Goal: Task Accomplishment & Management: Manage account settings

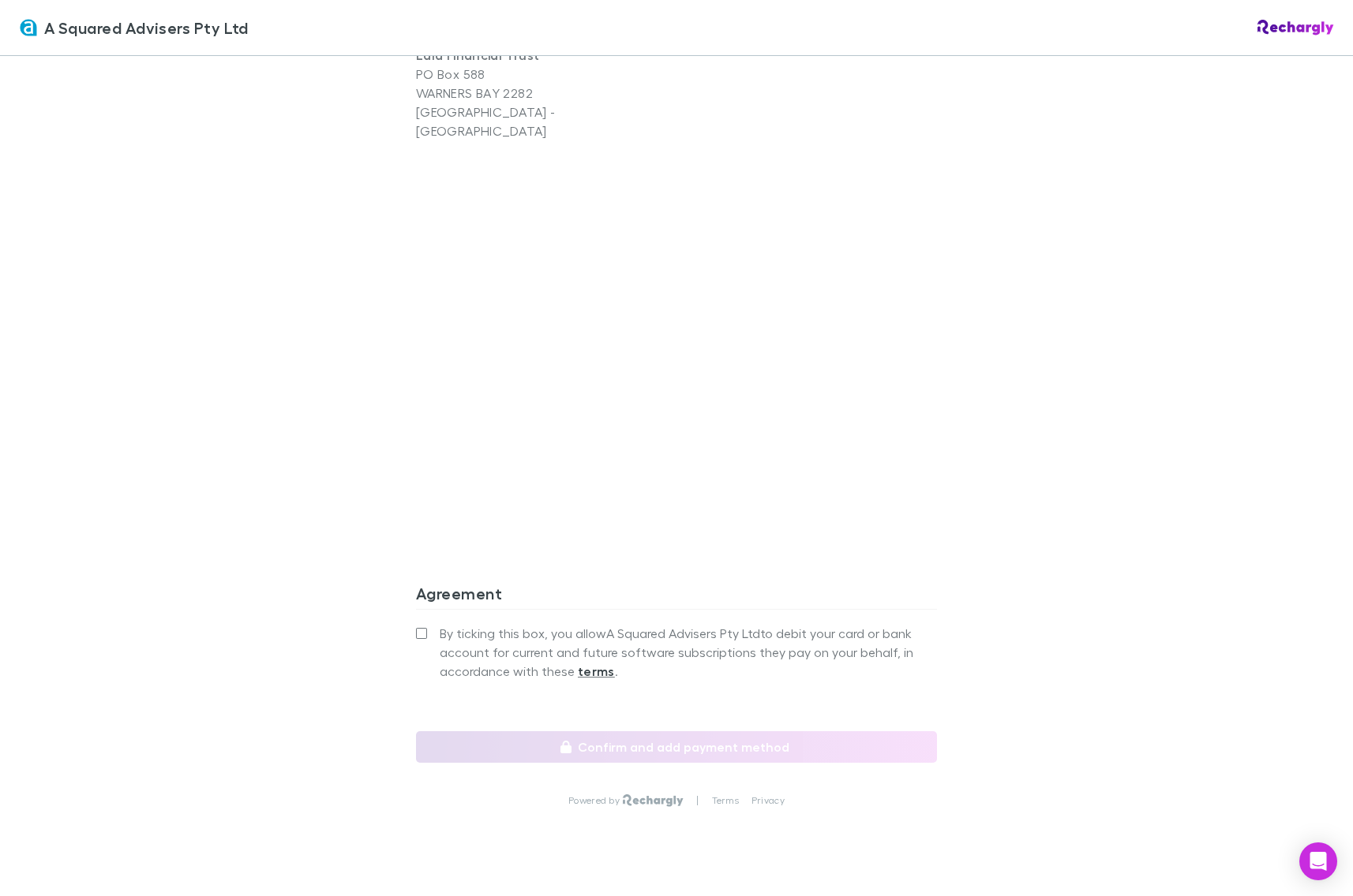
scroll to position [1141, 0]
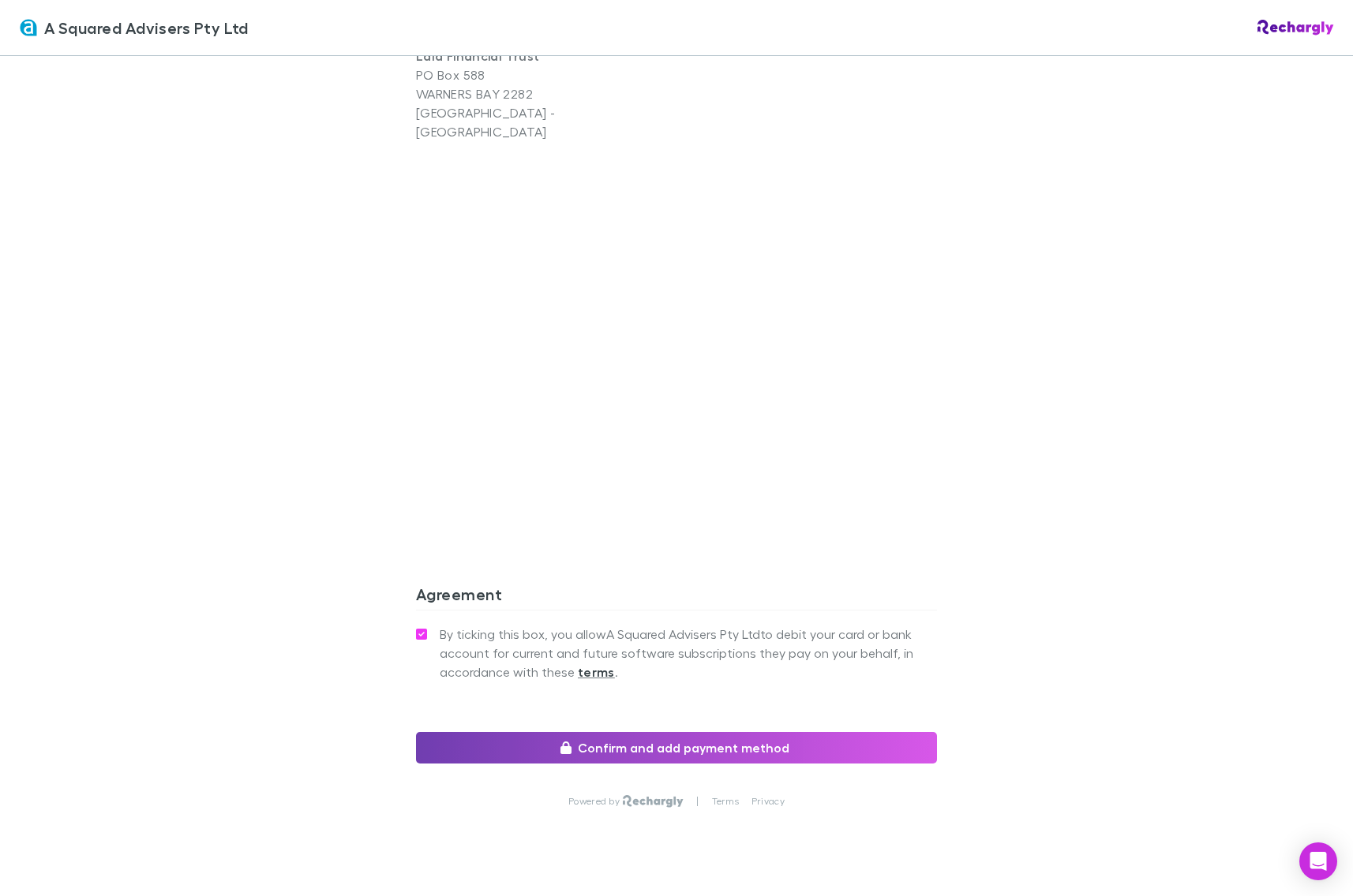
click at [557, 732] on button "Confirm and add payment method" at bounding box center [676, 748] width 521 height 32
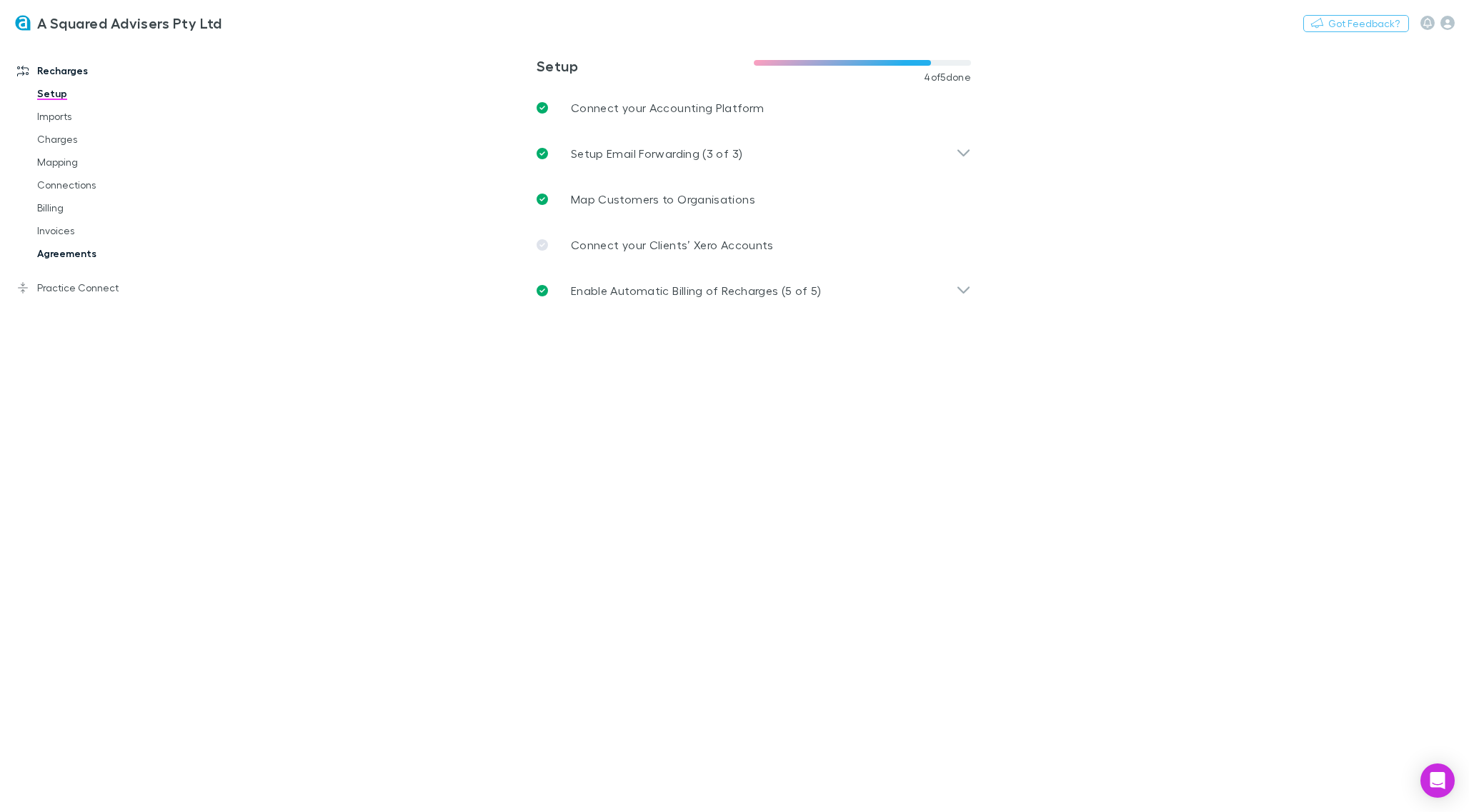
click at [85, 255] on link "Agreements" at bounding box center [104, 254] width 162 height 23
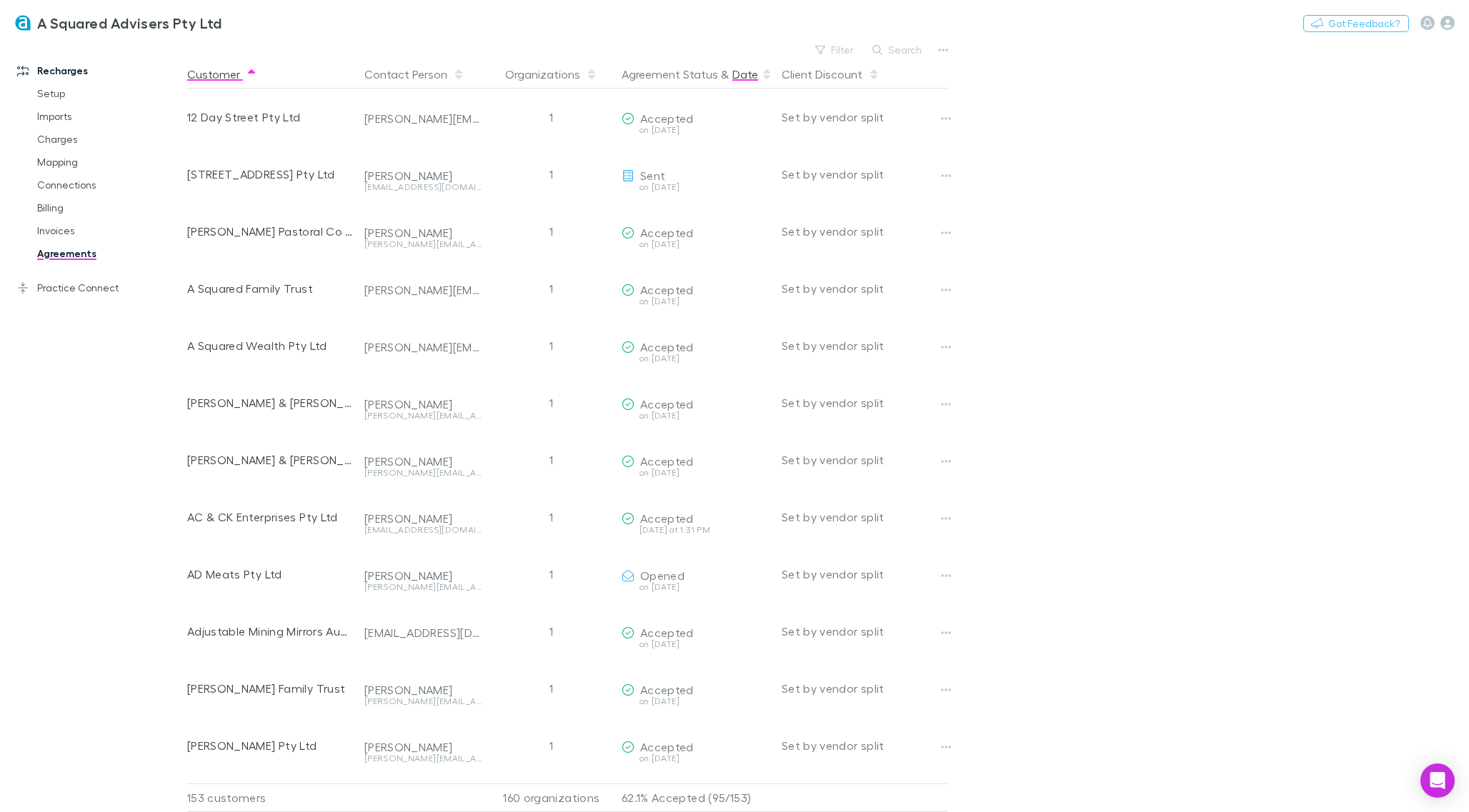
click at [741, 76] on button "Date" at bounding box center [745, 74] width 26 height 29
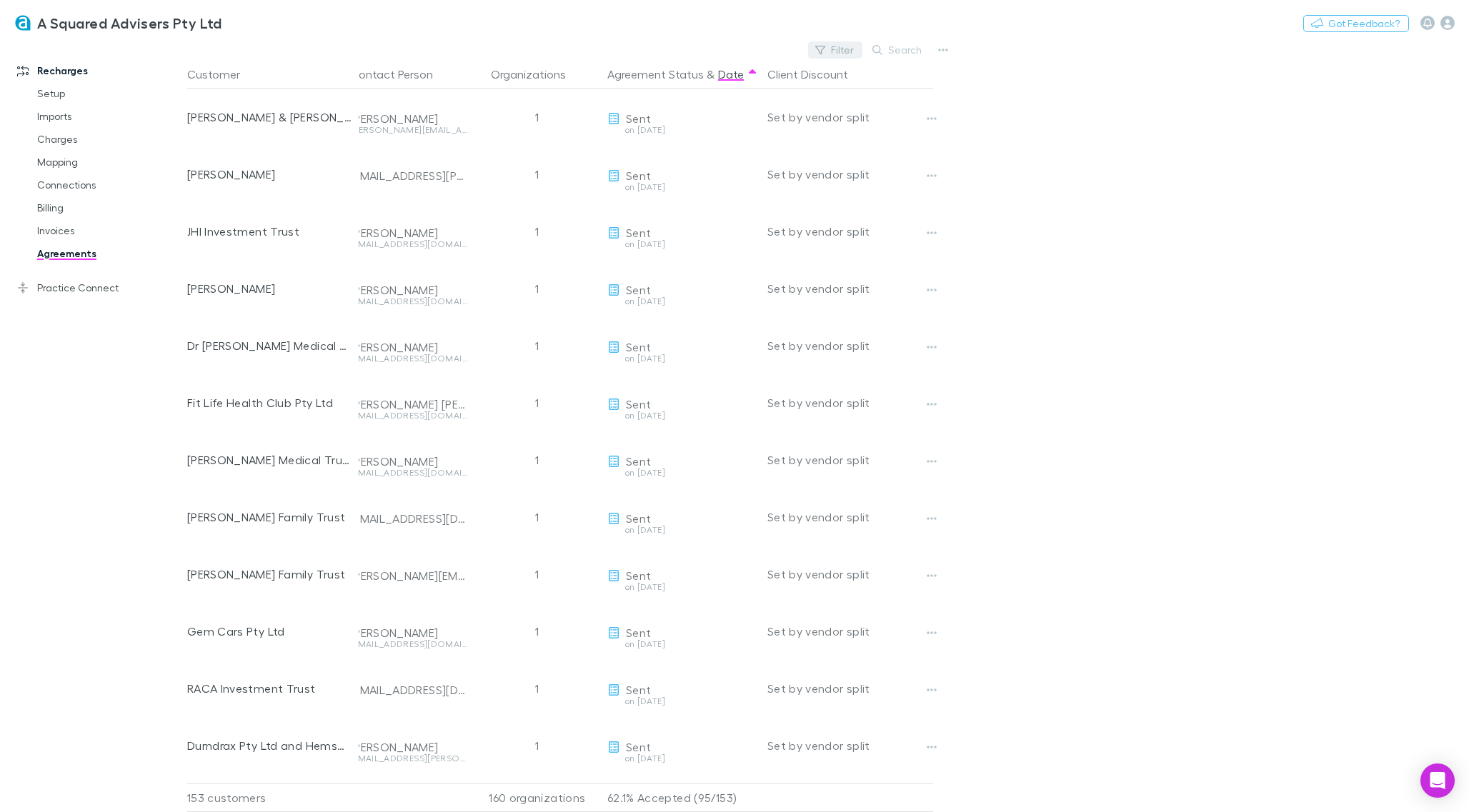
scroll to position [0, 14]
click at [832, 42] on button "Filter" at bounding box center [834, 50] width 54 height 17
click at [696, 163] on li "Sent" at bounding box center [738, 166] width 249 height 23
click at [696, 163] on li "Opened" at bounding box center [738, 166] width 249 height 23
click at [910, 78] on div at bounding box center [734, 406] width 1469 height 812
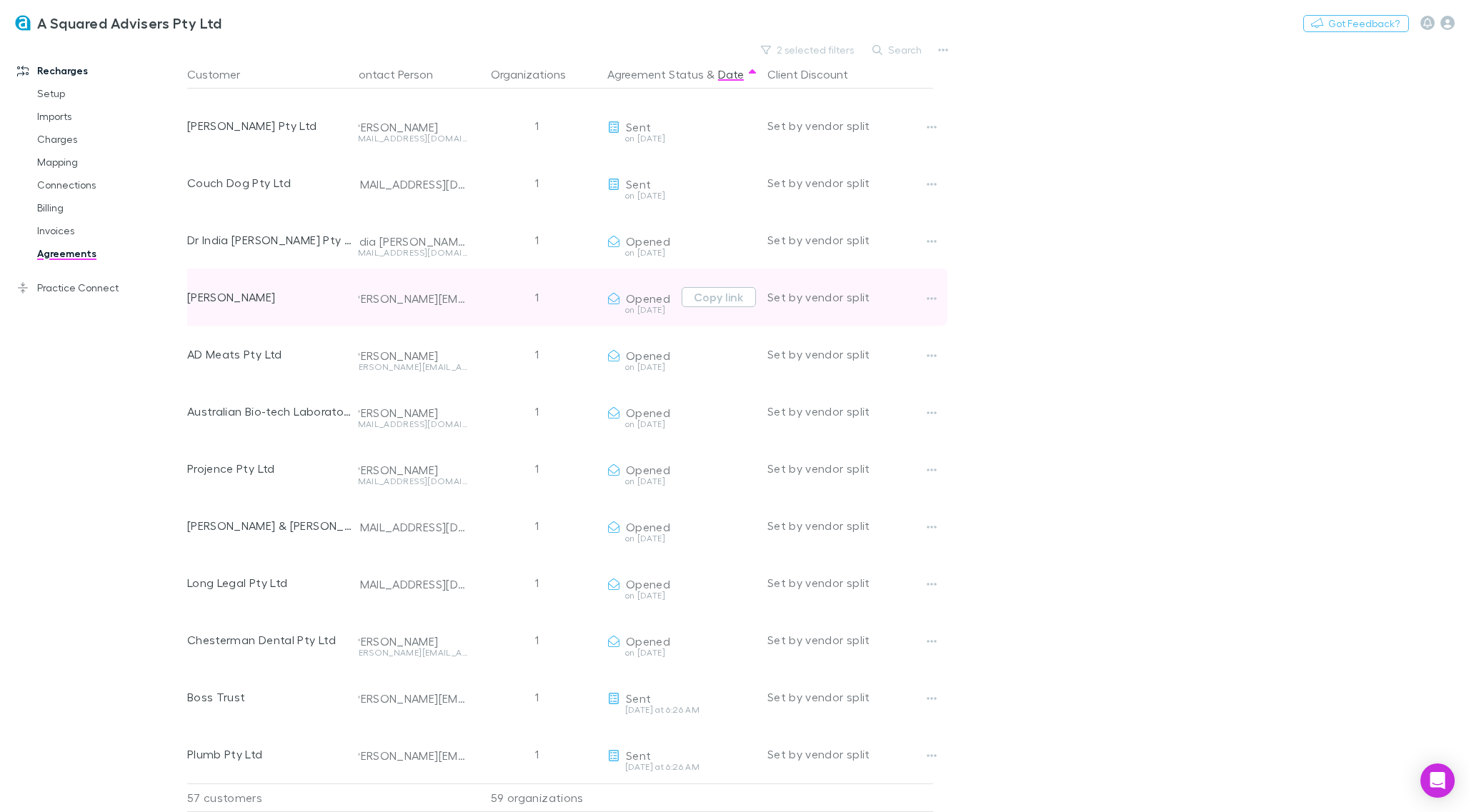
scroll to position [2572, 14]
